Goal: Task Accomplishment & Management: Use online tool/utility

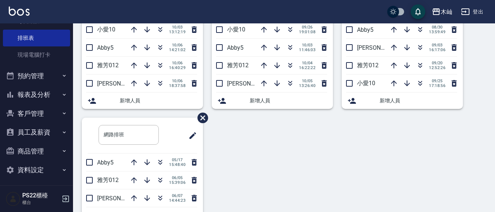
scroll to position [123, 0]
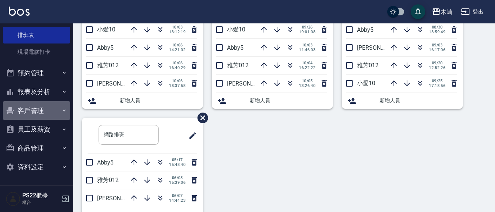
click at [39, 113] on button "客戶管理" at bounding box center [36, 110] width 67 height 19
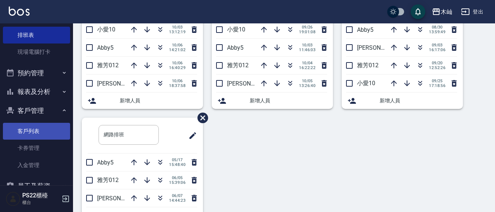
click at [39, 133] on link "客戶列表" at bounding box center [36, 131] width 67 height 17
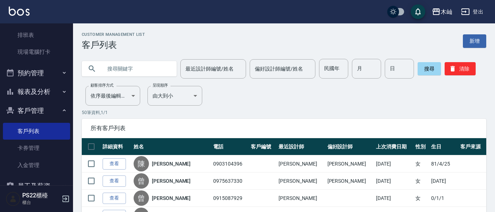
click at [142, 72] on input "text" at bounding box center [136, 69] width 69 height 20
type input "0976108309"
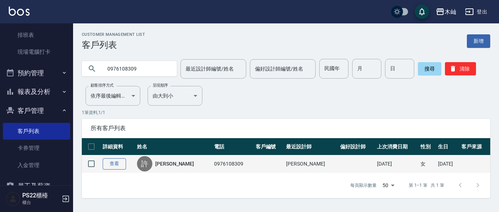
click at [119, 163] on link "查看" at bounding box center [114, 163] width 23 height 11
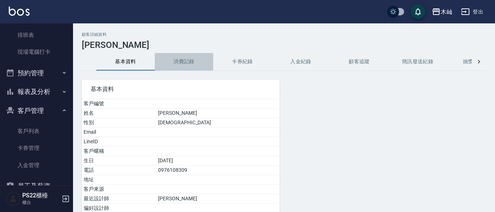
click at [192, 61] on button "消費記錄" at bounding box center [184, 62] width 58 height 18
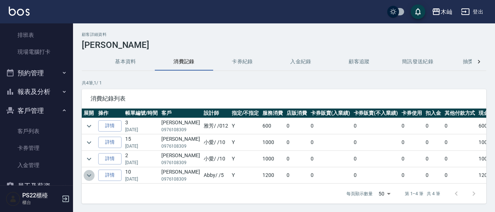
click at [87, 174] on icon "expand row" at bounding box center [89, 175] width 4 height 3
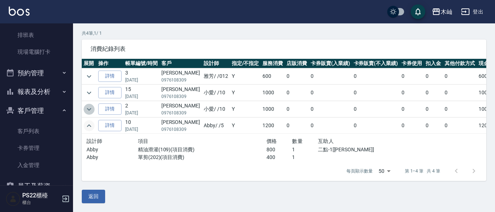
click at [86, 111] on icon "expand row" at bounding box center [89, 109] width 9 height 9
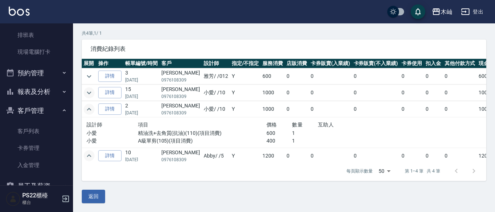
click at [92, 92] on icon "expand row" at bounding box center [89, 92] width 9 height 9
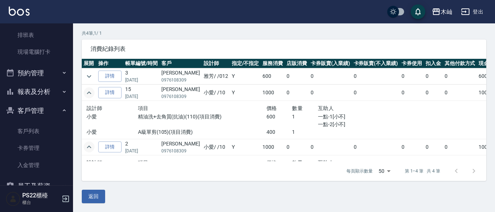
scroll to position [179, 0]
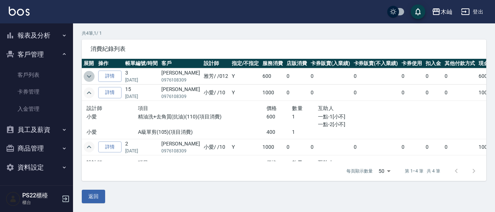
click at [87, 80] on icon "expand row" at bounding box center [89, 76] width 9 height 9
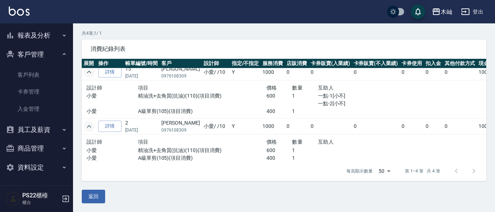
scroll to position [0, 0]
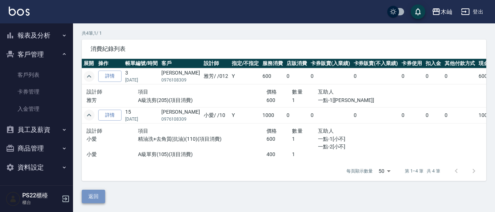
click at [91, 199] on button "返回" at bounding box center [93, 196] width 23 height 14
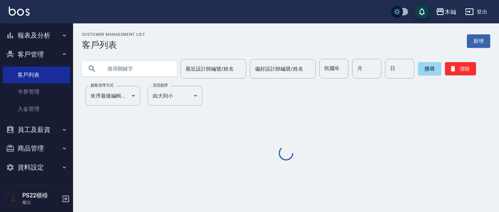
click at [105, 73] on input "text" at bounding box center [136, 69] width 69 height 20
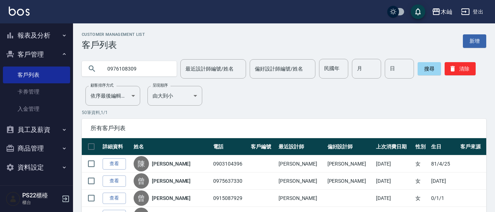
type input "0976108309"
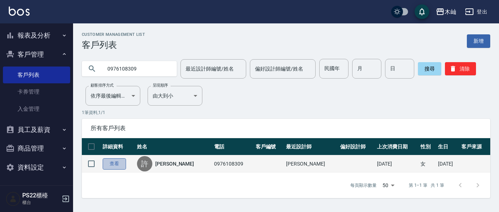
click at [119, 163] on link "查看" at bounding box center [114, 163] width 23 height 11
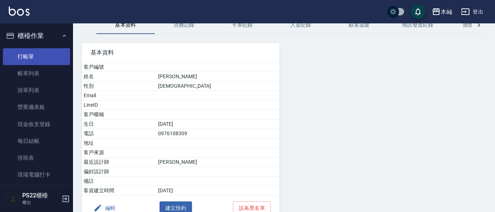
click at [33, 60] on link "打帳單" at bounding box center [36, 56] width 67 height 17
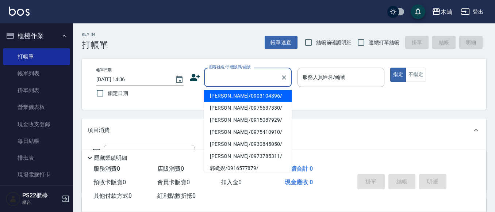
click at [260, 79] on input "顧客姓名/手機號碼/編號" at bounding box center [242, 77] width 70 height 13
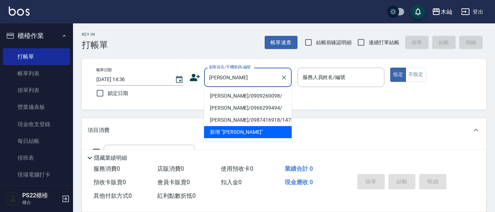
click at [252, 96] on li "[PERSON_NAME]/0909260098/" at bounding box center [248, 96] width 88 height 12
type input "[PERSON_NAME]/0909260098/"
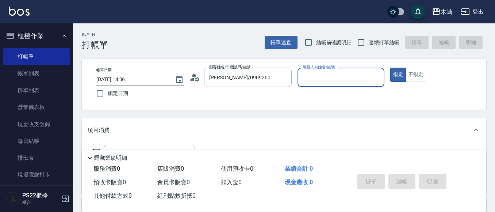
type input "雅芳-012"
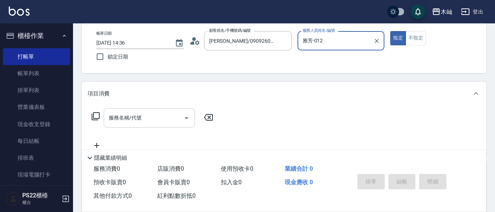
click at [162, 120] on input "服務名稱/代號" at bounding box center [144, 117] width 74 height 13
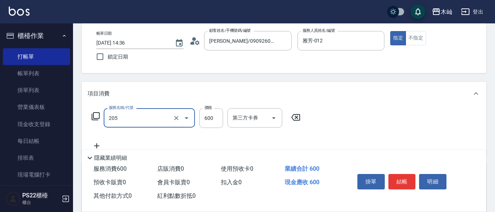
type input "A級洗剪(205)"
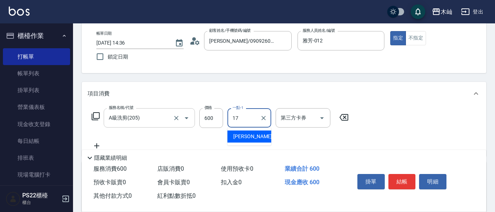
type input "[PERSON_NAME]-17"
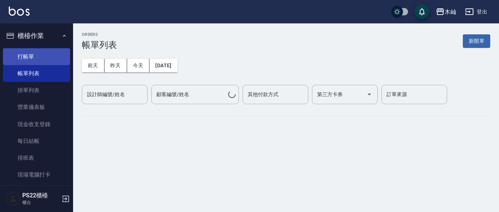
click at [35, 58] on link "打帳單" at bounding box center [36, 56] width 67 height 17
